Goal: Transaction & Acquisition: Book appointment/travel/reservation

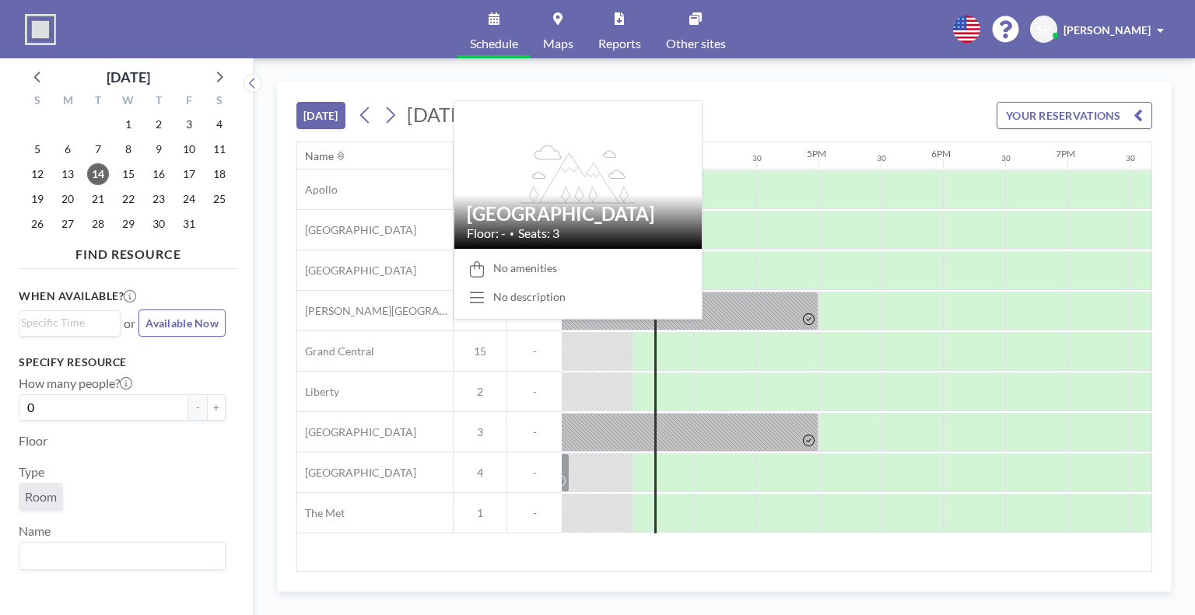
scroll to position [0, 1867]
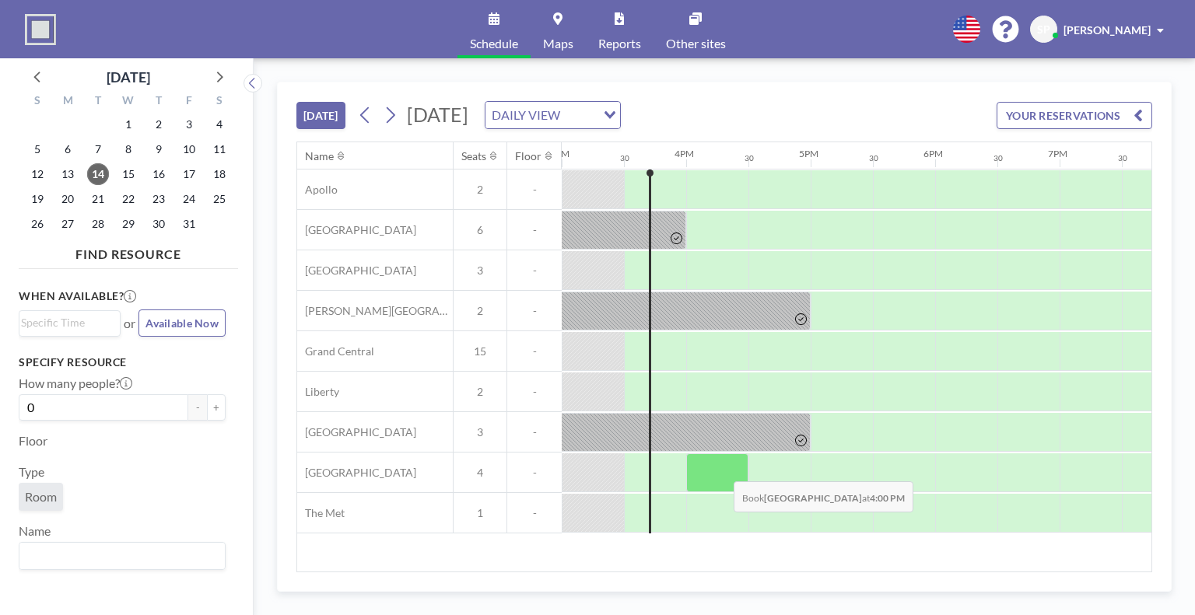
click at [721, 469] on div at bounding box center [717, 473] width 62 height 39
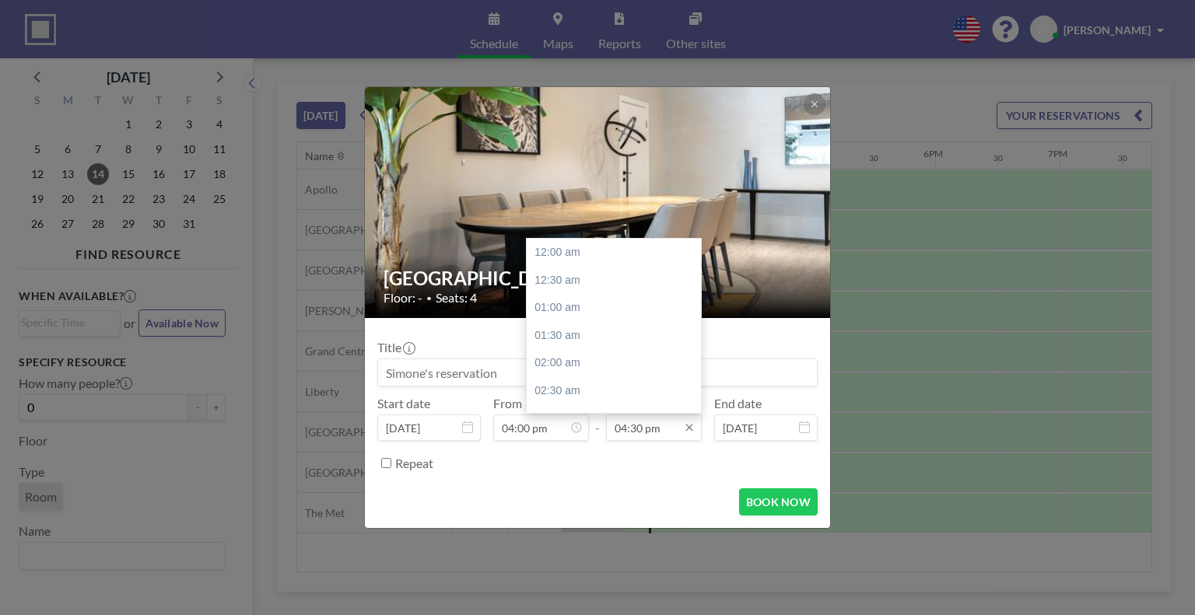
scroll to position [914, 0]
click at [661, 425] on input "04:30 pm" at bounding box center [654, 428] width 96 height 26
click at [559, 281] on div "05:00 pm" at bounding box center [618, 280] width 182 height 28
type input "05:00 pm"
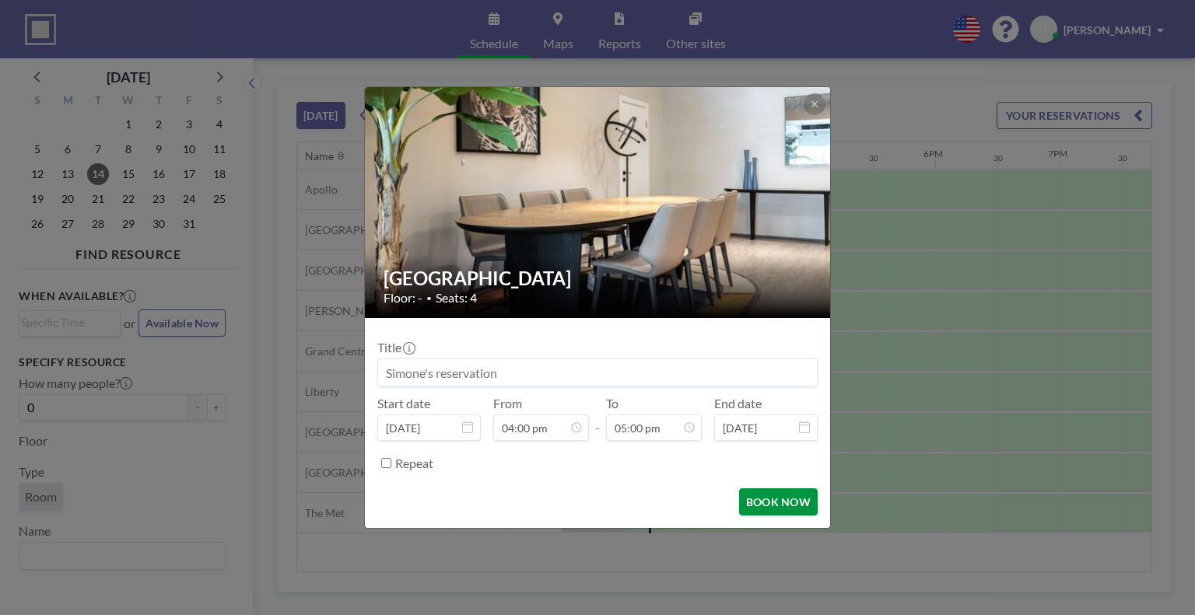
click at [759, 506] on button "BOOK NOW" at bounding box center [778, 502] width 79 height 27
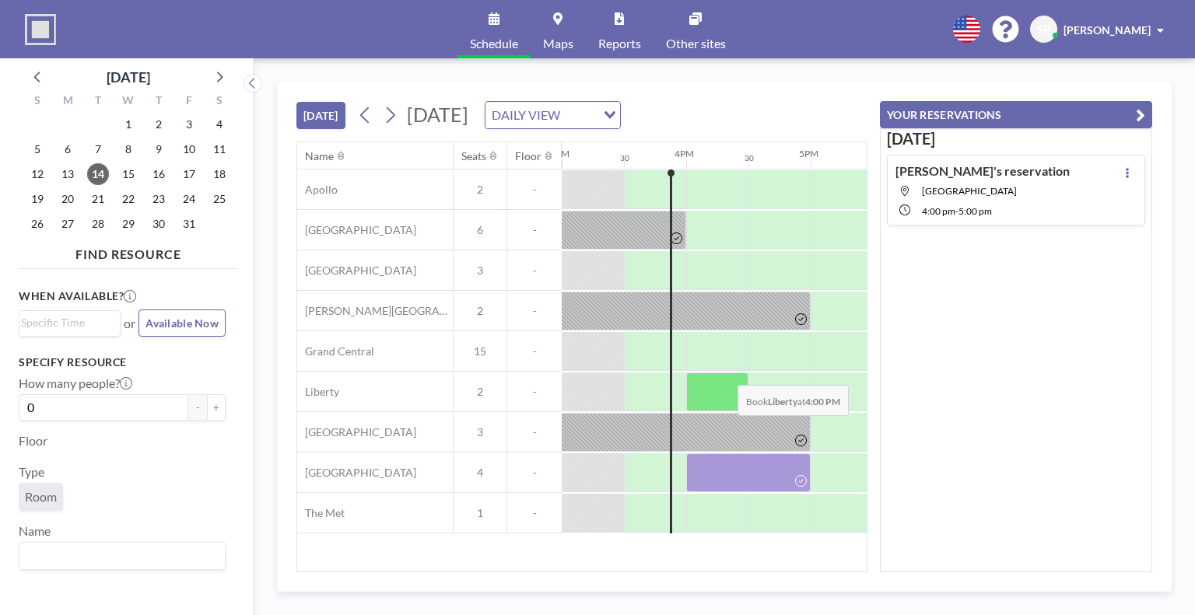
drag, startPoint x: 718, startPoint y: 465, endPoint x: 725, endPoint y: 374, distance: 90.5
click at [725, 374] on div "Apollo 2 - [GEOGRAPHIC_DATA] 6 - [GEOGRAPHIC_DATA] 3 - [PERSON_NAME][GEOGRAPHIC…" at bounding box center [56, 352] width 3253 height 364
click at [725, 388] on div at bounding box center [717, 392] width 62 height 39
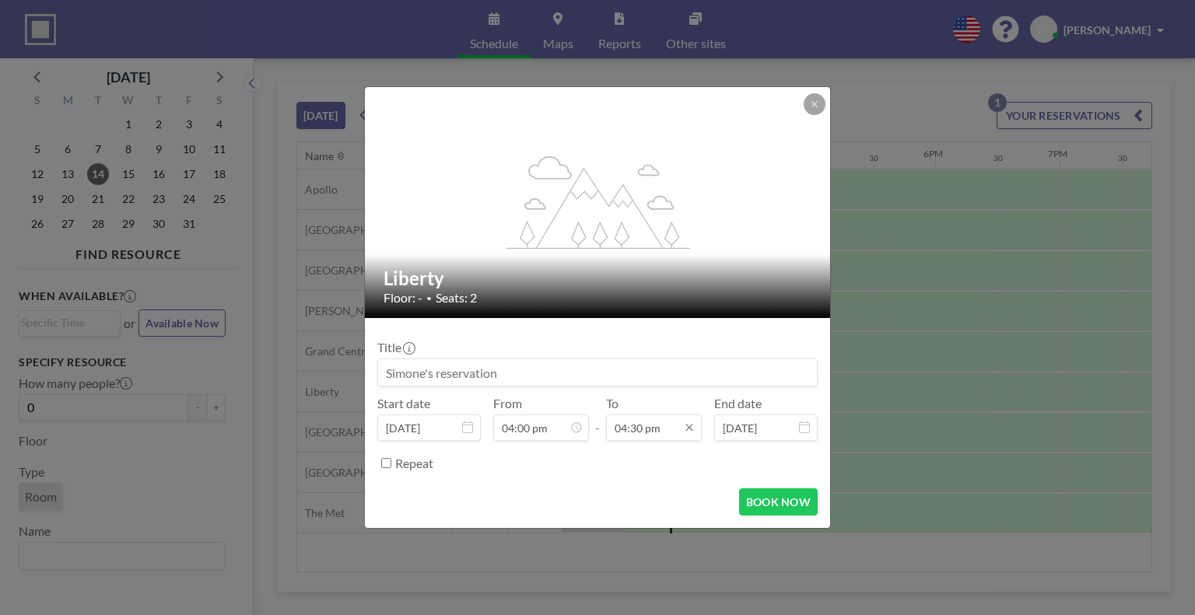
scroll to position [914, 0]
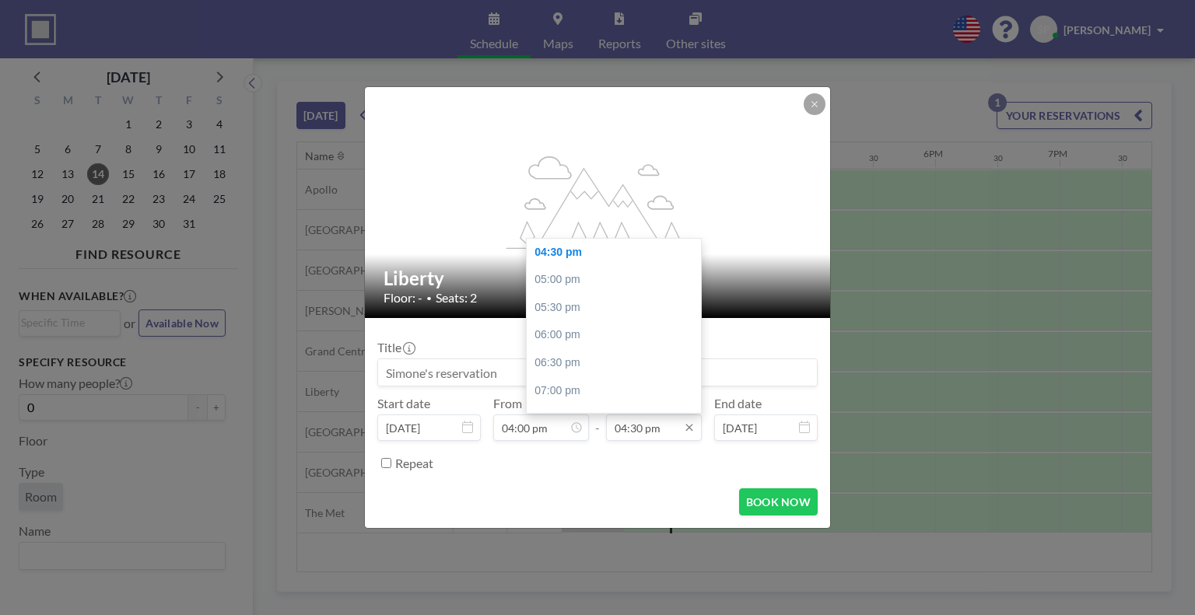
click at [631, 429] on input "04:30 pm" at bounding box center [654, 428] width 96 height 26
click at [566, 280] on div "05:00 pm" at bounding box center [618, 280] width 182 height 28
type input "05:00 pm"
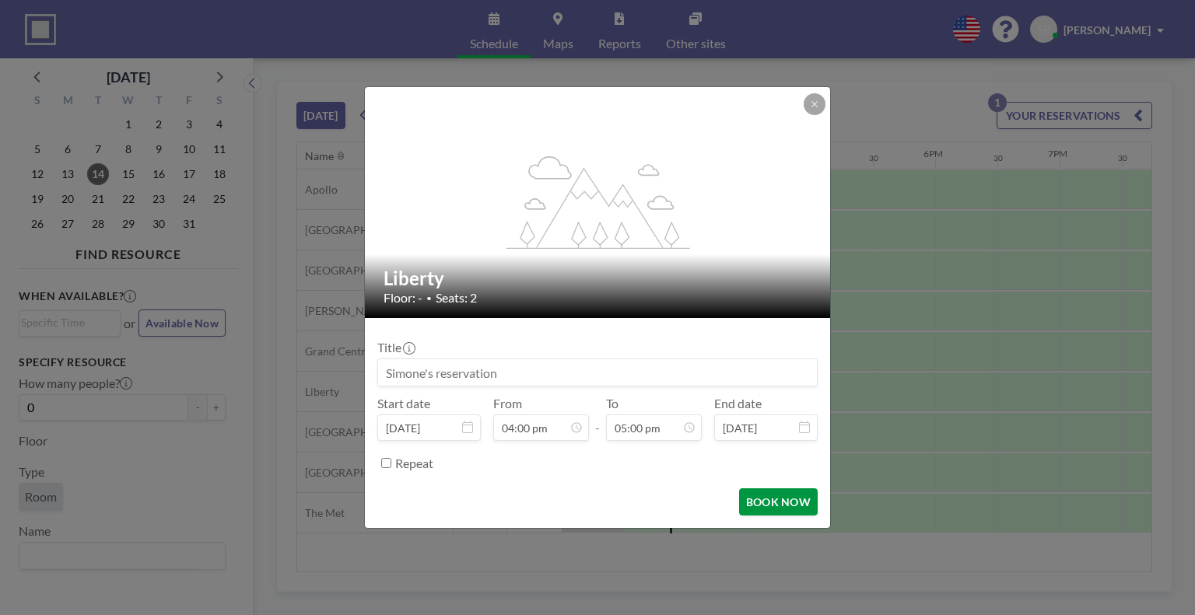
click at [781, 497] on button "BOOK NOW" at bounding box center [778, 502] width 79 height 27
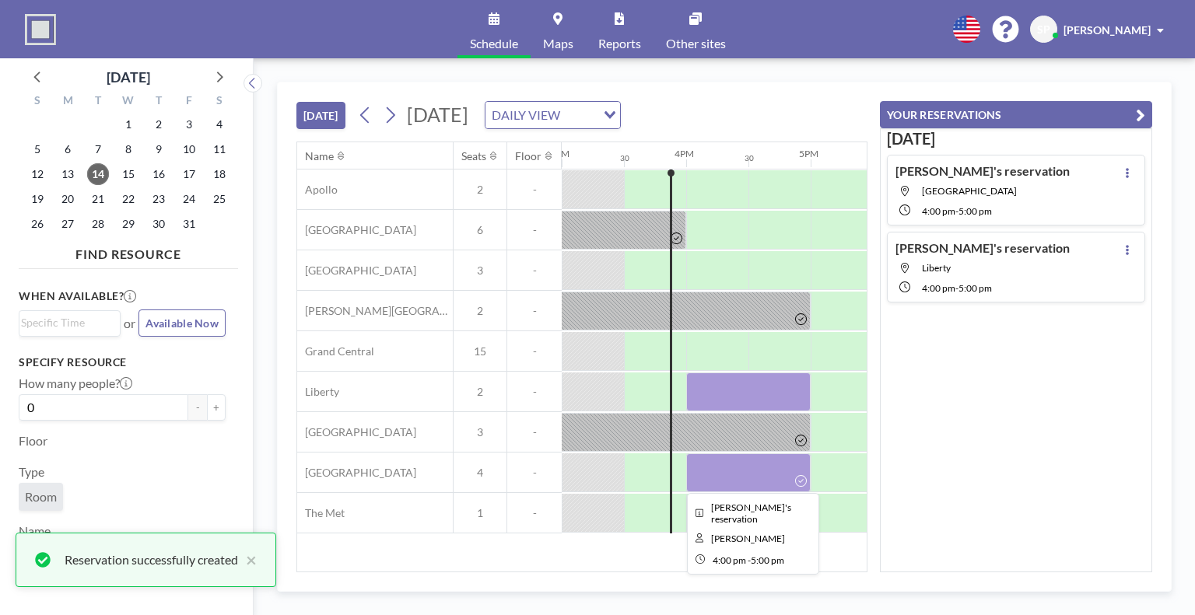
click at [741, 482] on div at bounding box center [748, 473] width 124 height 39
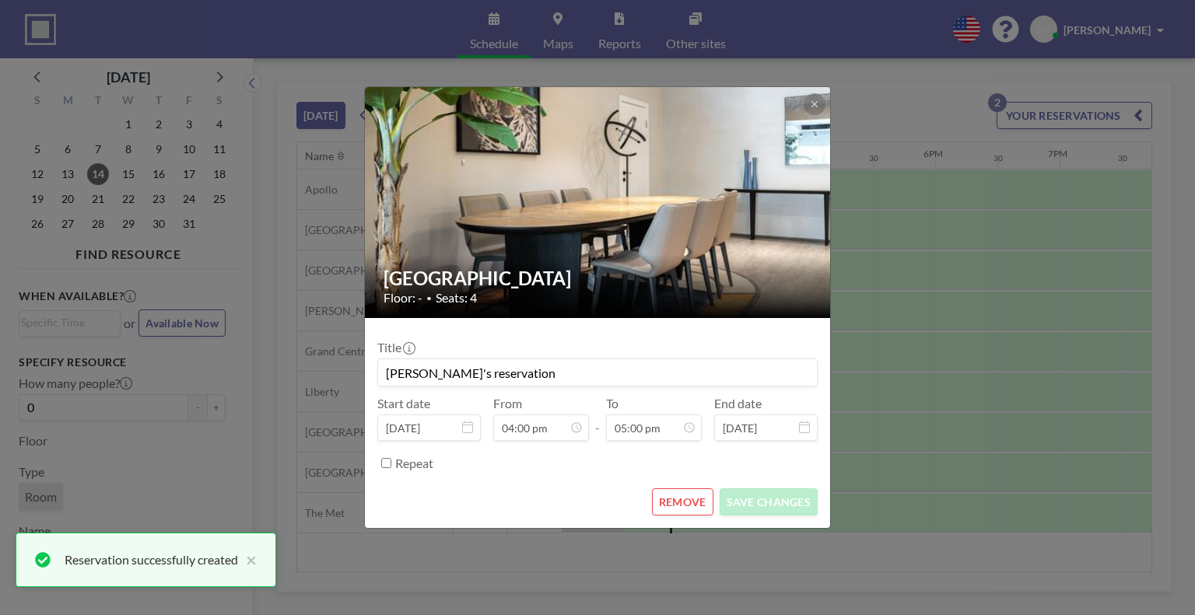
click at [688, 506] on button "REMOVE" at bounding box center [682, 502] width 61 height 27
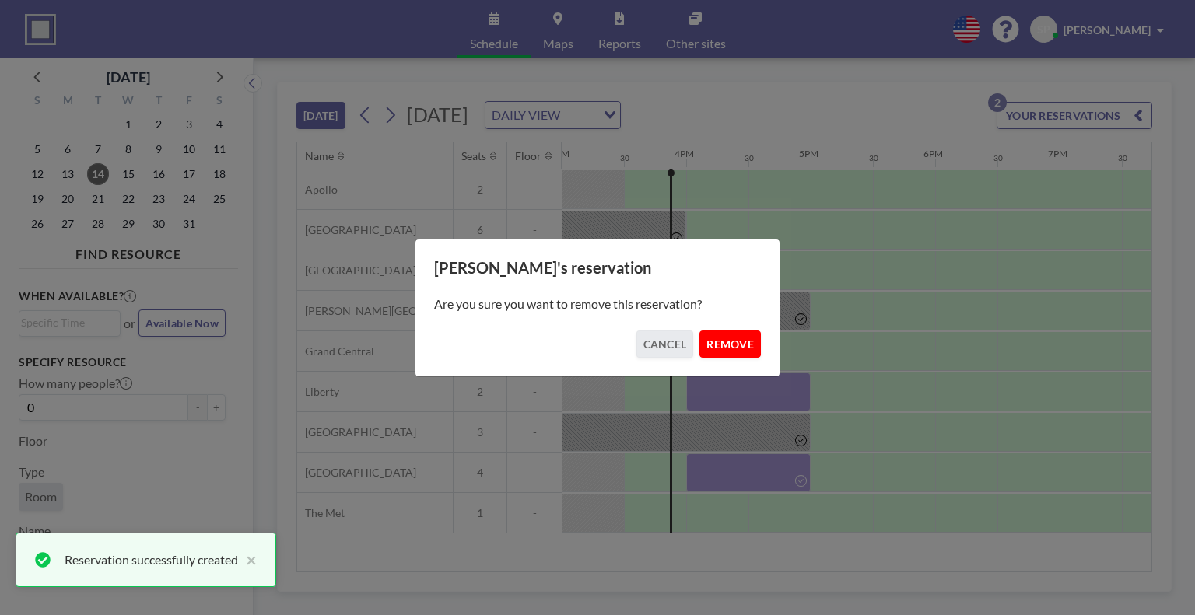
click at [722, 351] on button "REMOVE" at bounding box center [730, 344] width 61 height 27
